Goal: Complete application form

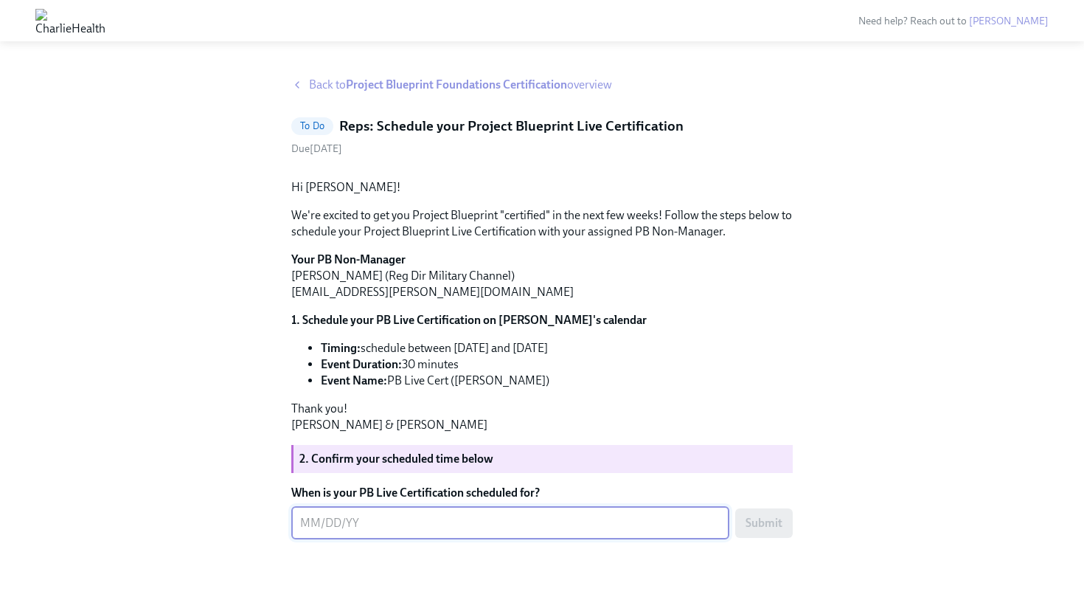
scroll to position [117, 0]
click at [375, 526] on textarea "When is your PB Live Certification scheduled for?" at bounding box center [510, 523] width 420 height 18
type textarea "0"
type textarea "[DATE]"
click at [794, 530] on div "Back to Project Blueprint Foundations Certification overview To Do Reps: Schedu…" at bounding box center [542, 328] width 1037 height 502
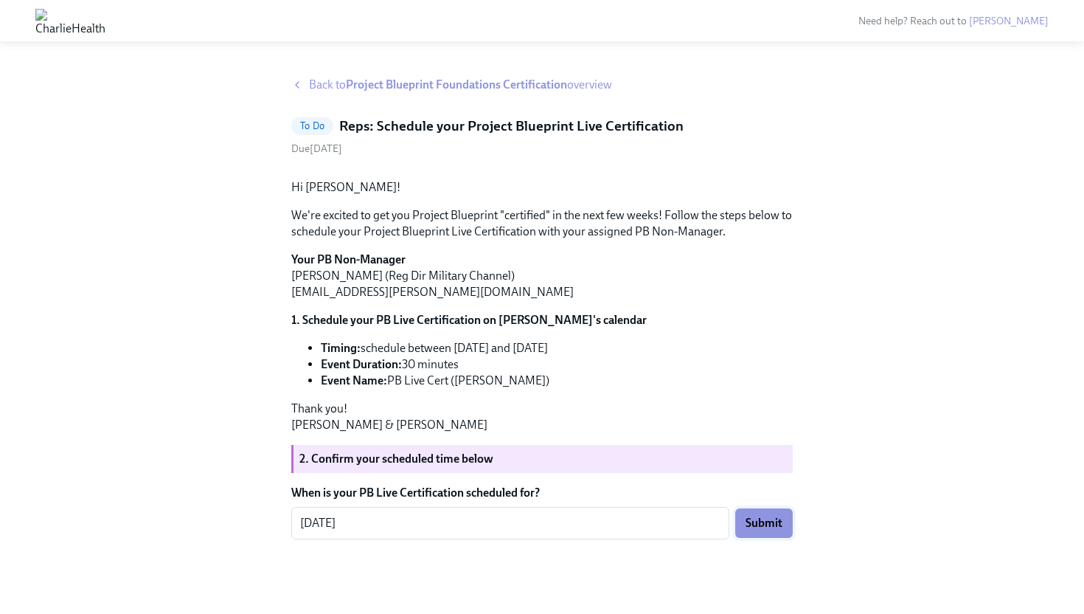
click at [775, 536] on button "Submit" at bounding box center [764, 523] width 58 height 30
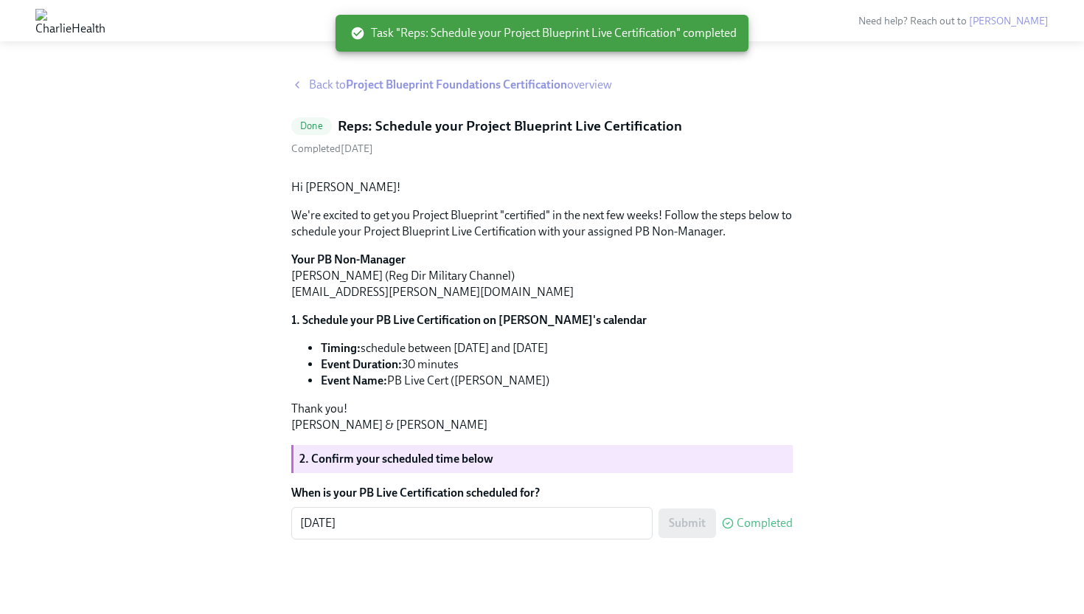
click at [173, 77] on div "Back to Project Blueprint Foundations Certification overview Done Reps: Schedul…" at bounding box center [542, 328] width 1037 height 502
click at [105, 28] on img at bounding box center [70, 21] width 70 height 24
